Goal: Contribute content: Contribute content

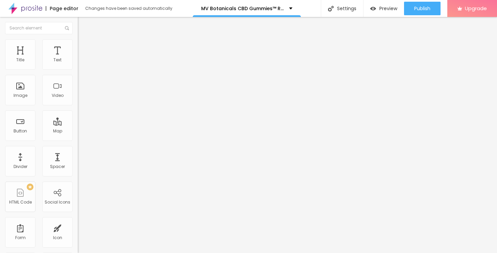
click at [80, 98] on icon "button" at bounding box center [82, 96] width 4 height 4
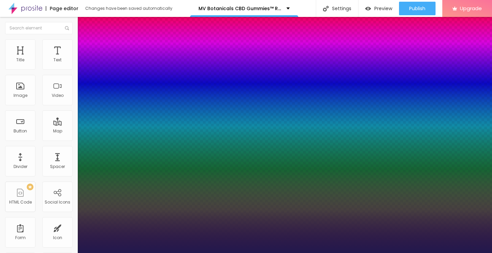
type input "1"
type input "51"
type input "1"
type input "56"
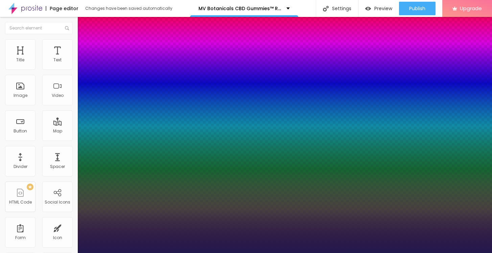
type input "56"
type input "1"
type input "57"
type input "1"
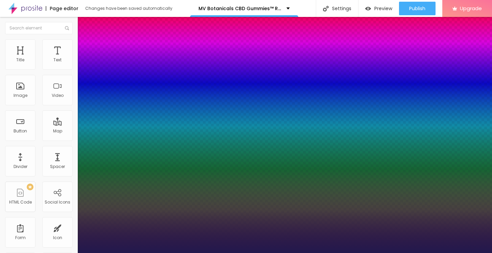
type input "58"
type input "1"
type input "59"
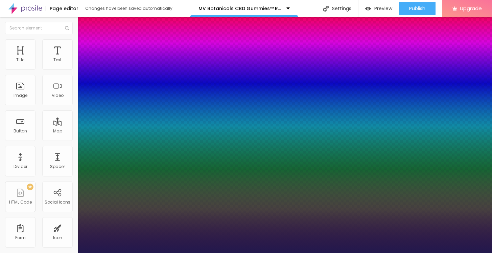
type input "1"
type input "60"
type input "1"
type input "61"
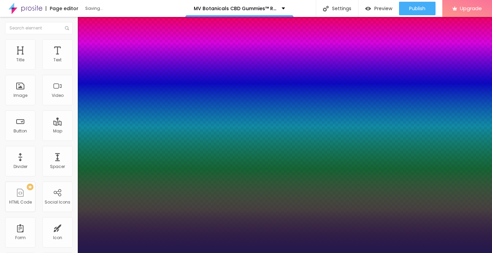
type input "61"
type input "1"
type input "62"
type input "1"
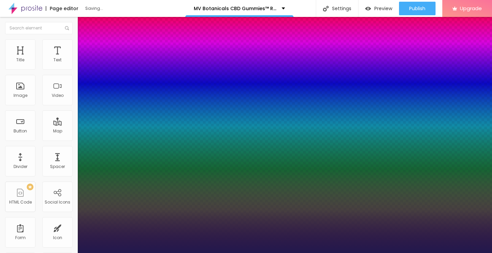
type input "63"
type input "1"
type input "64"
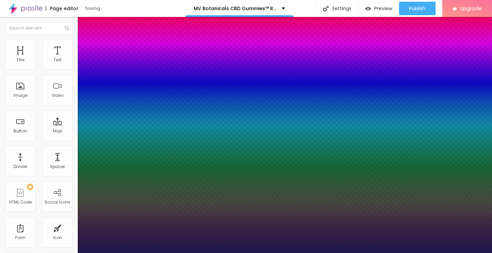
type input "1"
type input "65"
type input "1"
type input "66"
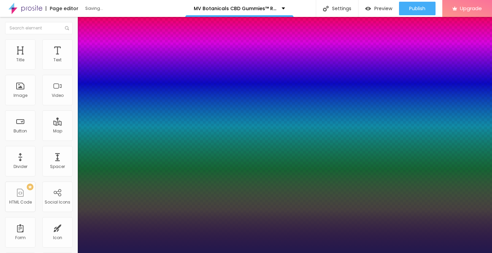
type input "66"
type input "1"
type input "67"
type input "1"
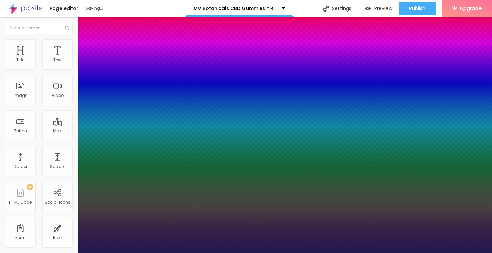
type input "68"
type input "1"
type input "69"
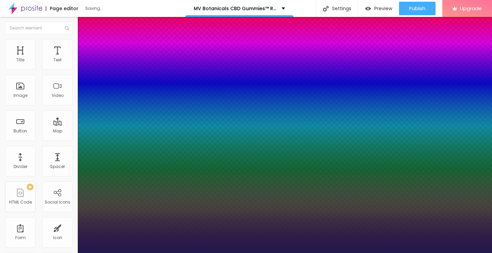
type input "1"
type input "70"
type input "1"
type input "71"
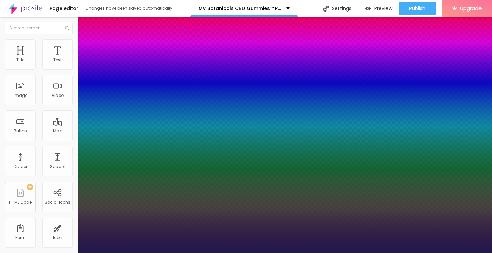
type input "71"
type input "1"
type input "72"
type input "1"
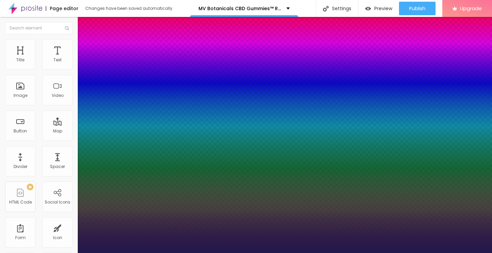
type input "73"
type input "1"
type input "74"
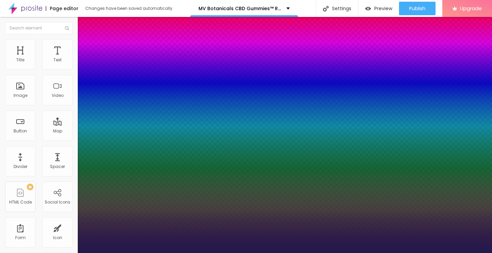
type input "1"
type input "75"
type input "1"
type input "76"
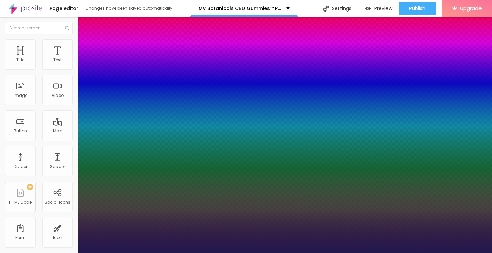
type input "76"
type input "1"
type input "77"
type input "1"
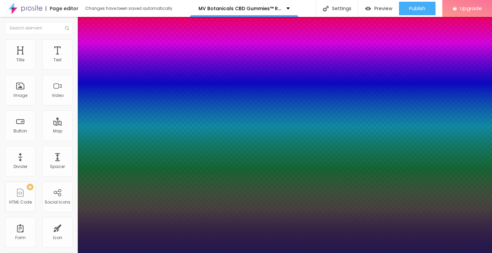
type input "78"
type input "1"
type input "79"
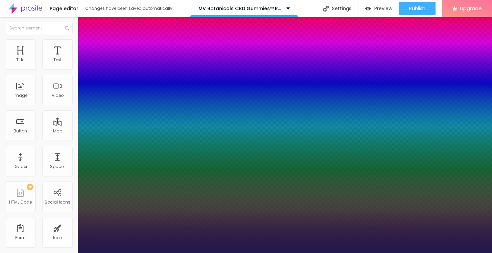
type input "1"
type input "80"
type input "1"
type input "81"
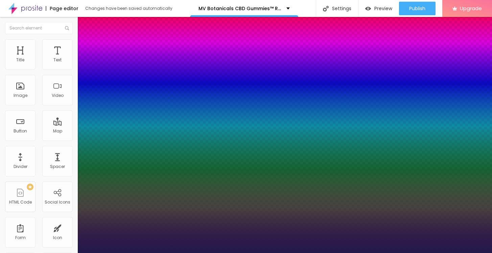
type input "81"
type input "1"
type input "82"
type input "1"
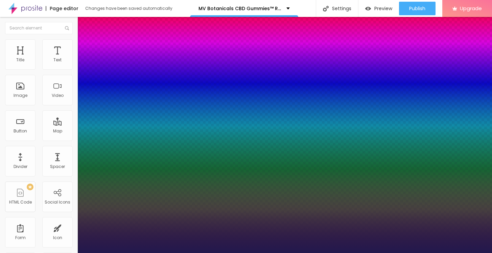
drag, startPoint x: 110, startPoint y: 191, endPoint x: 126, endPoint y: 190, distance: 16.3
type input "82"
type input "1"
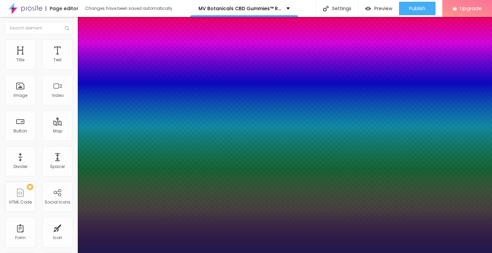
select select "[GEOGRAPHIC_DATA]"
type input "1"
select select "AnonymousPro-Bold"
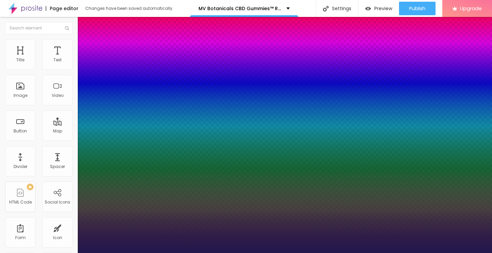
type input "1"
select select "Amita-Bold"
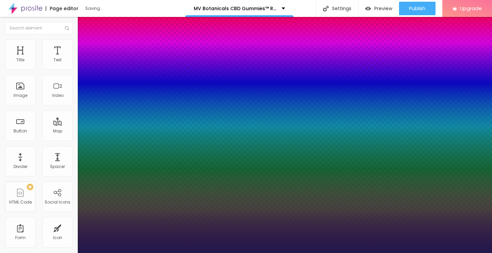
type input "1"
select select "Amaranth"
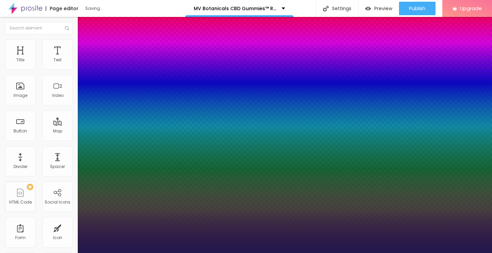
type input "1"
type input "83"
type input "1"
type input "84"
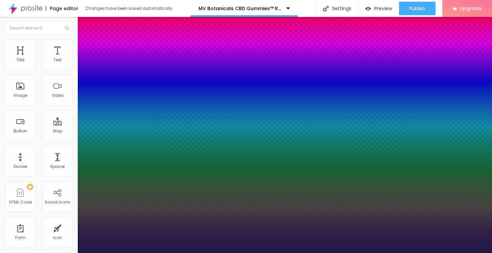
type input "84"
type input "1"
type input "85"
type input "1"
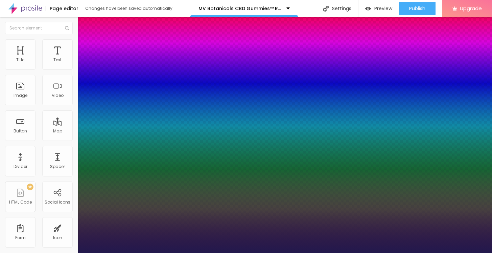
type input "86"
type input "1"
type input "85"
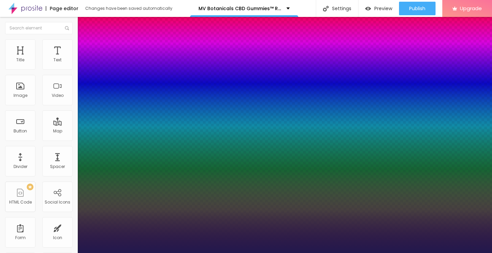
type input "1"
type input "85"
type input "1"
click at [276, 252] on div at bounding box center [246, 253] width 492 height 0
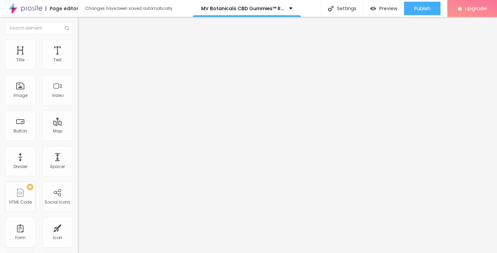
click at [83, 25] on div "Edit Title" at bounding box center [98, 24] width 30 height 5
click at [26, 94] on div "Image" at bounding box center [21, 95] width 14 height 5
click at [78, 58] on span "Add image" at bounding box center [92, 55] width 28 height 6
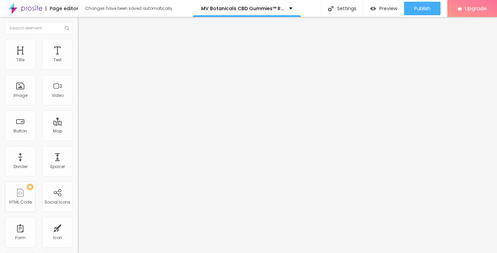
click at [78, 139] on input "https://" at bounding box center [118, 135] width 81 height 7
paste input "[DOMAIN_NAME][URL]"
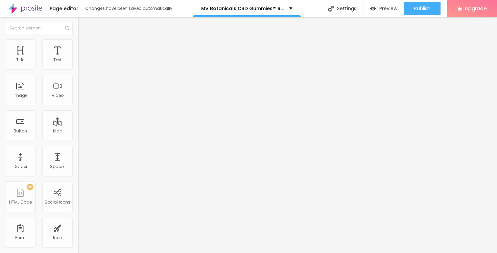
type input "[URL][DOMAIN_NAME]"
click at [78, 47] on ul "Content Style Advanced" at bounding box center [117, 42] width 78 height 20
click at [84, 46] on span "Style" at bounding box center [89, 44] width 10 height 6
type input "60"
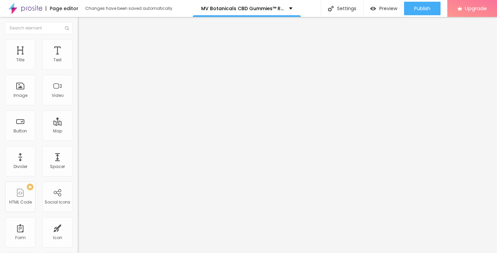
type input "60"
type input "55"
type input "50"
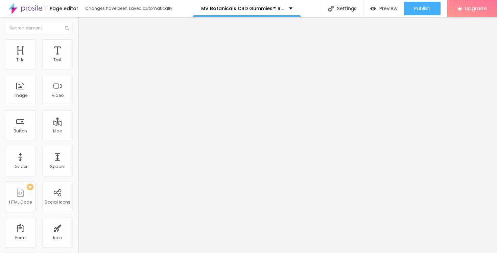
type input "55"
type input "50"
type input "45"
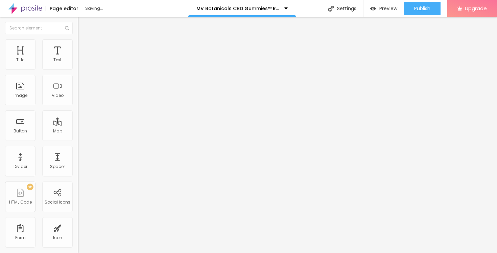
type input "45"
type input "40"
type input "35"
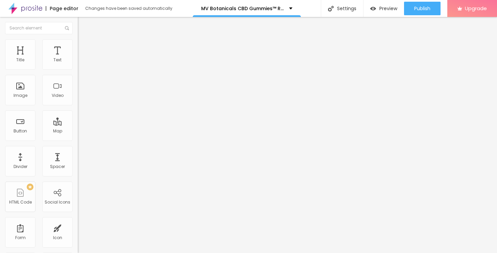
type input "40"
drag, startPoint x: 43, startPoint y: 72, endPoint x: 29, endPoint y: 73, distance: 13.9
type input "40"
click at [78, 69] on input "range" at bounding box center [100, 66] width 44 height 5
click at [83, 24] on div "Edit Image" at bounding box center [100, 24] width 35 height 5
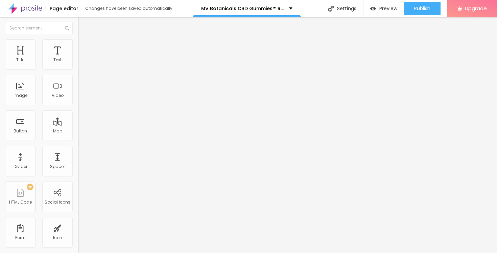
click at [78, 42] on img at bounding box center [81, 42] width 6 height 6
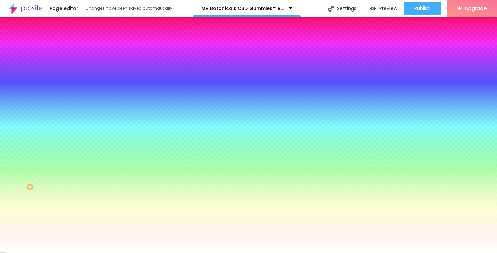
click at [78, 65] on div at bounding box center [117, 65] width 78 height 0
click at [61, 101] on div at bounding box center [248, 126] width 497 height 253
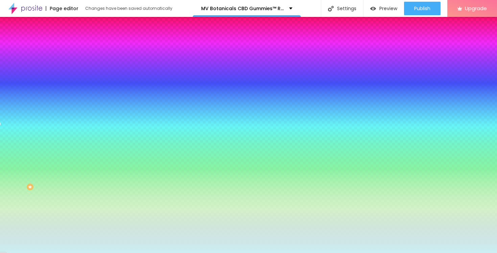
click at [18, 79] on div at bounding box center [248, 126] width 497 height 253
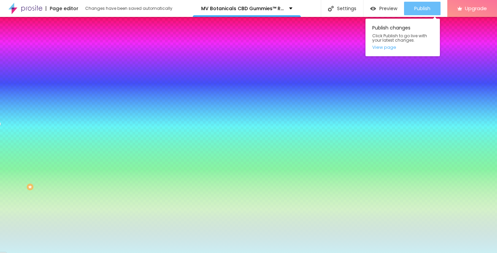
click at [420, 7] on span "Publish" at bounding box center [422, 8] width 16 height 5
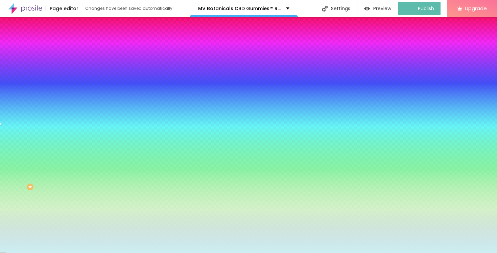
click at [78, 65] on div at bounding box center [117, 65] width 78 height 0
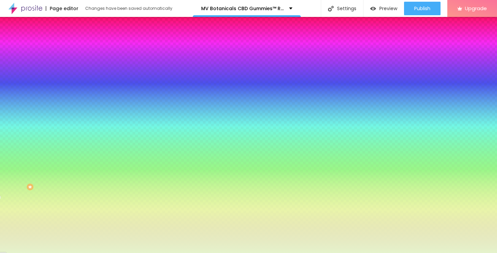
drag, startPoint x: 59, startPoint y: 104, endPoint x: 60, endPoint y: 116, distance: 11.9
click at [60, 116] on div at bounding box center [248, 126] width 497 height 253
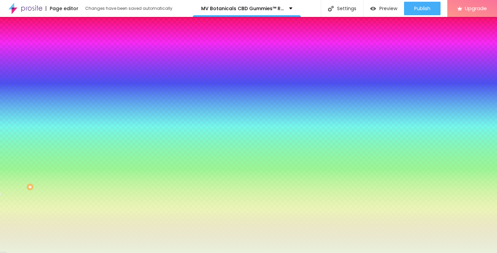
type input "#EAF2DF"
drag, startPoint x: 17, startPoint y: 78, endPoint x: 14, endPoint y: 79, distance: 3.4
click at [38, 14] on div at bounding box center [38, 12] width 1 height 1
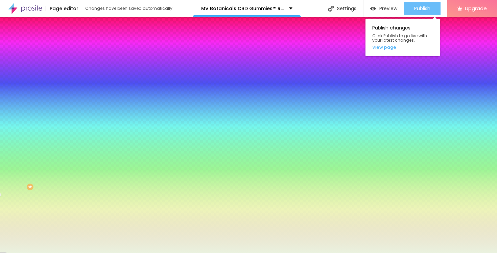
click at [428, 2] on div "Publish" at bounding box center [422, 9] width 16 height 14
click at [387, 48] on link "View page" at bounding box center [402, 47] width 61 height 4
